Goal: Task Accomplishment & Management: Complete application form

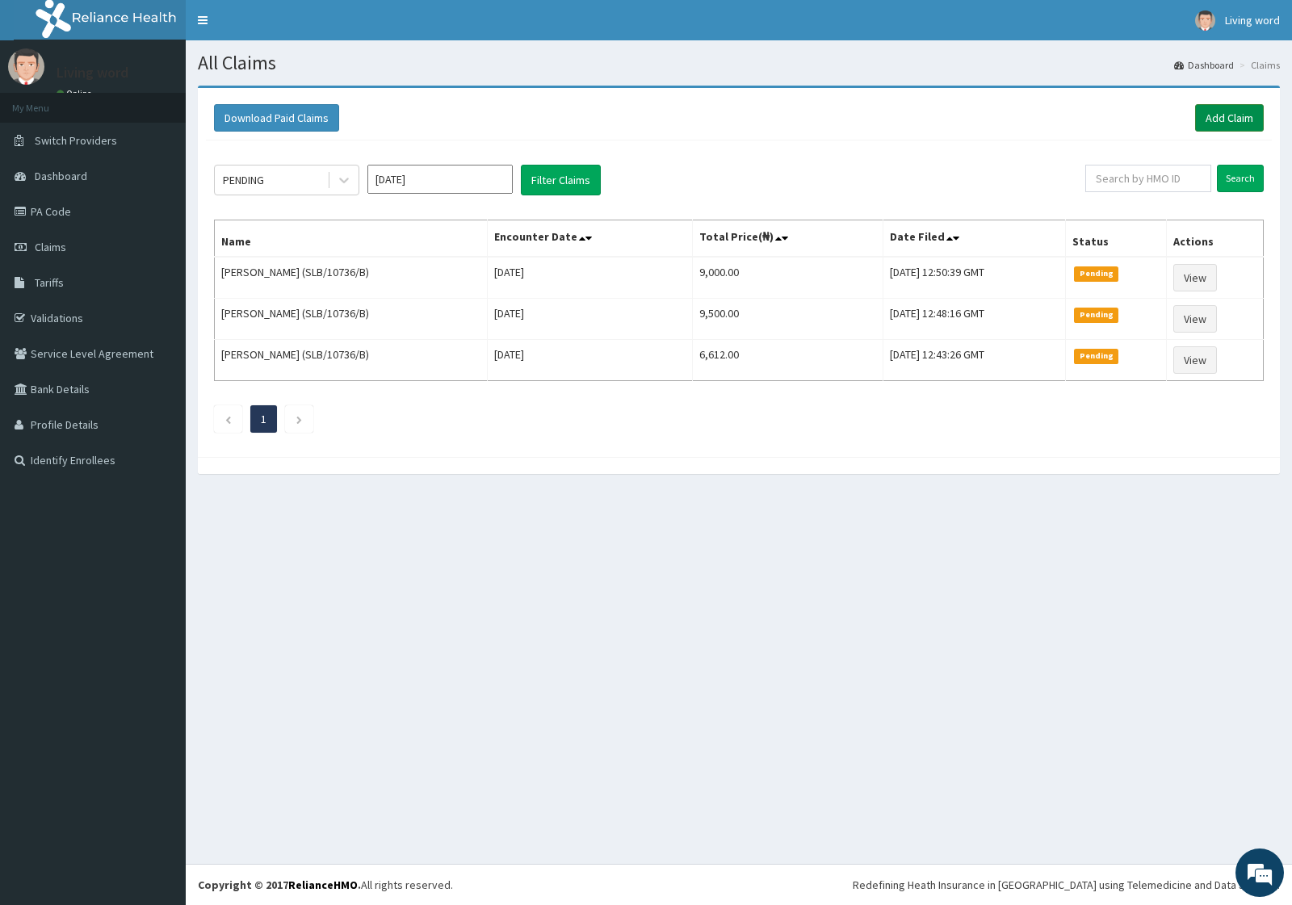
click at [1215, 119] on link "Add Claim" at bounding box center [1229, 117] width 69 height 27
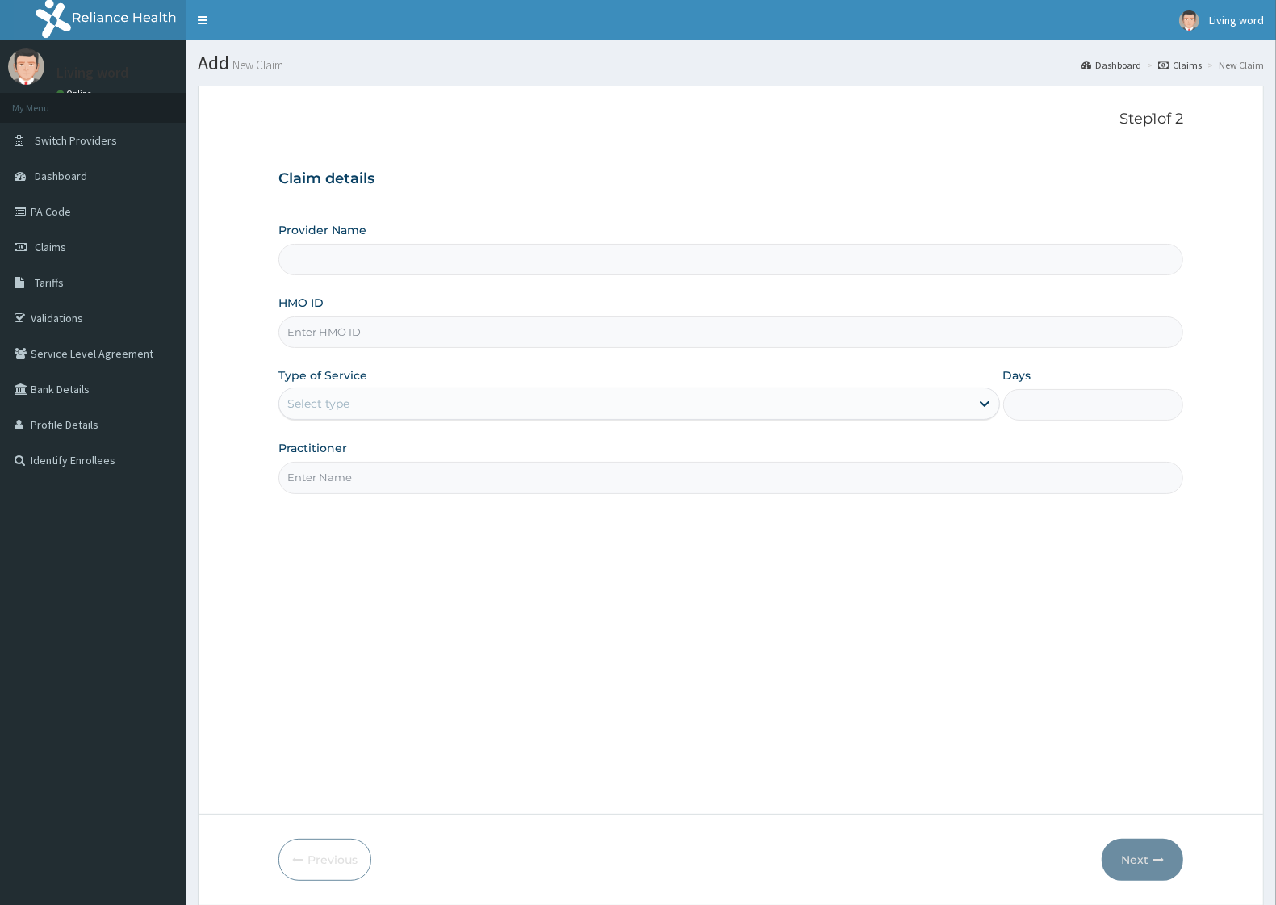
type input "Living Word Mission Hospital"
